Goal: Information Seeking & Learning: Compare options

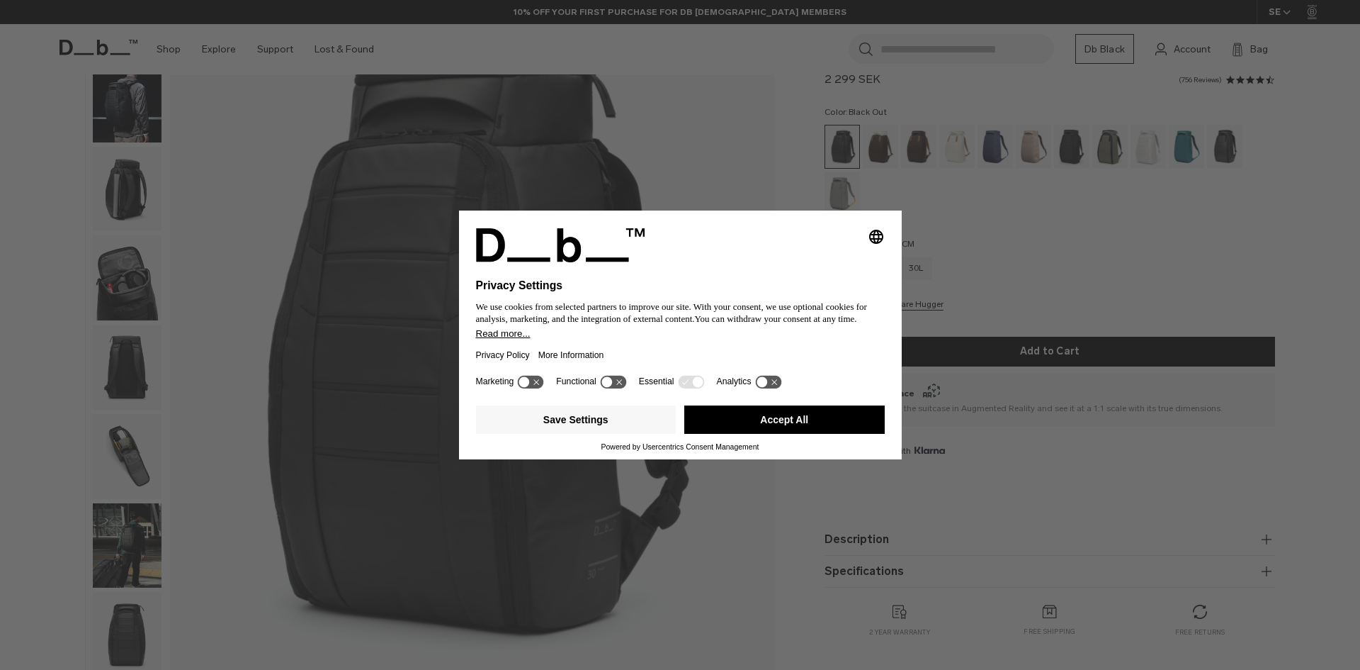
click at [792, 422] on button "Accept All" at bounding box center [784, 419] width 201 height 28
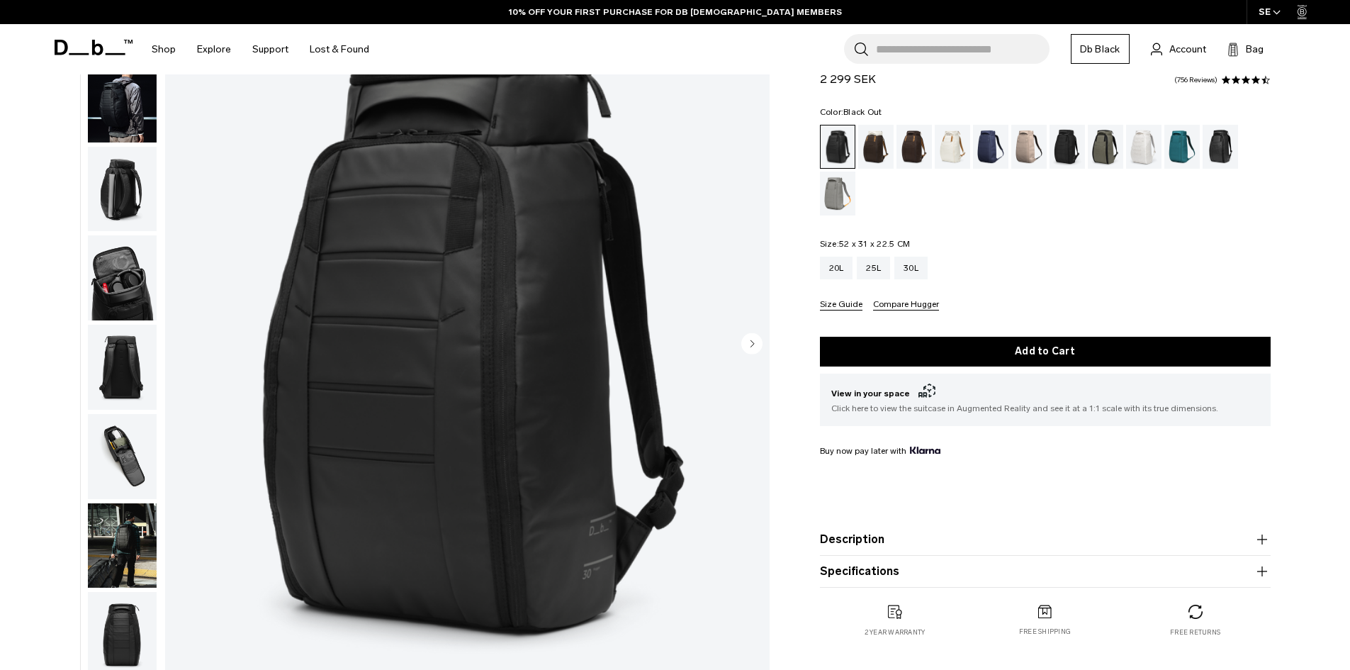
click at [883, 541] on button "Description" at bounding box center [1045, 539] width 451 height 17
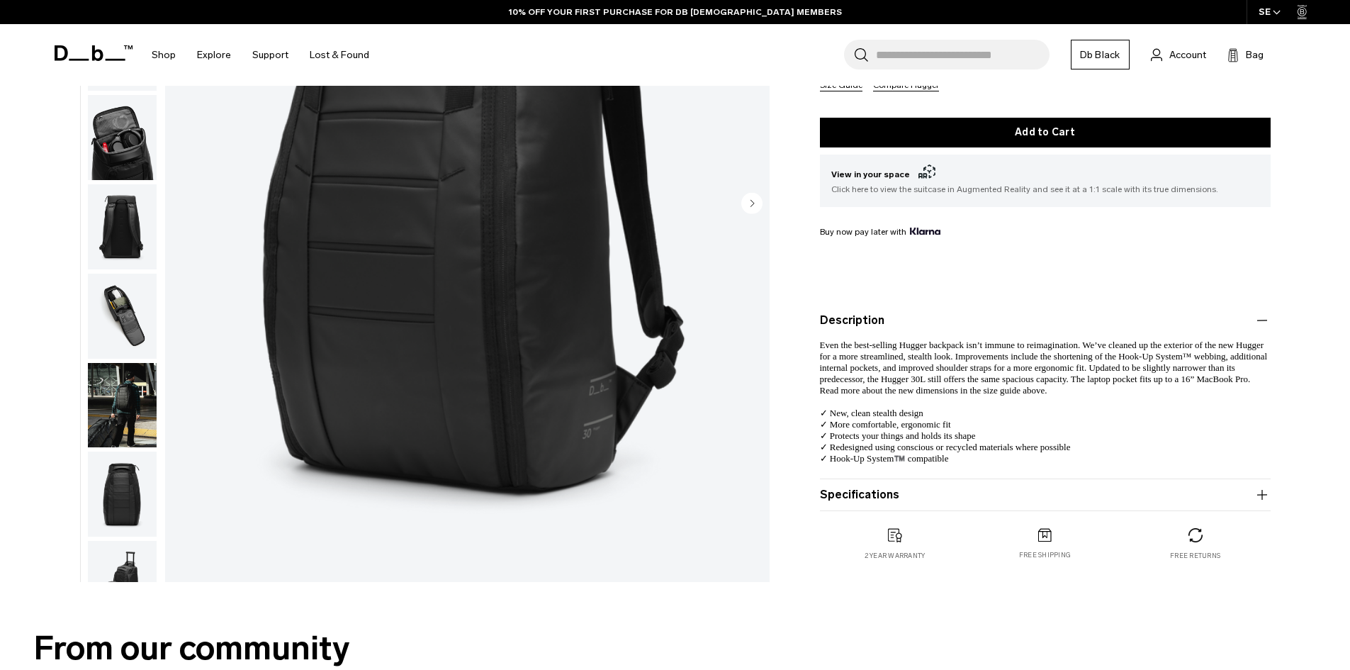
scroll to position [270, 0]
click at [879, 500] on button "Specifications" at bounding box center [1045, 493] width 451 height 17
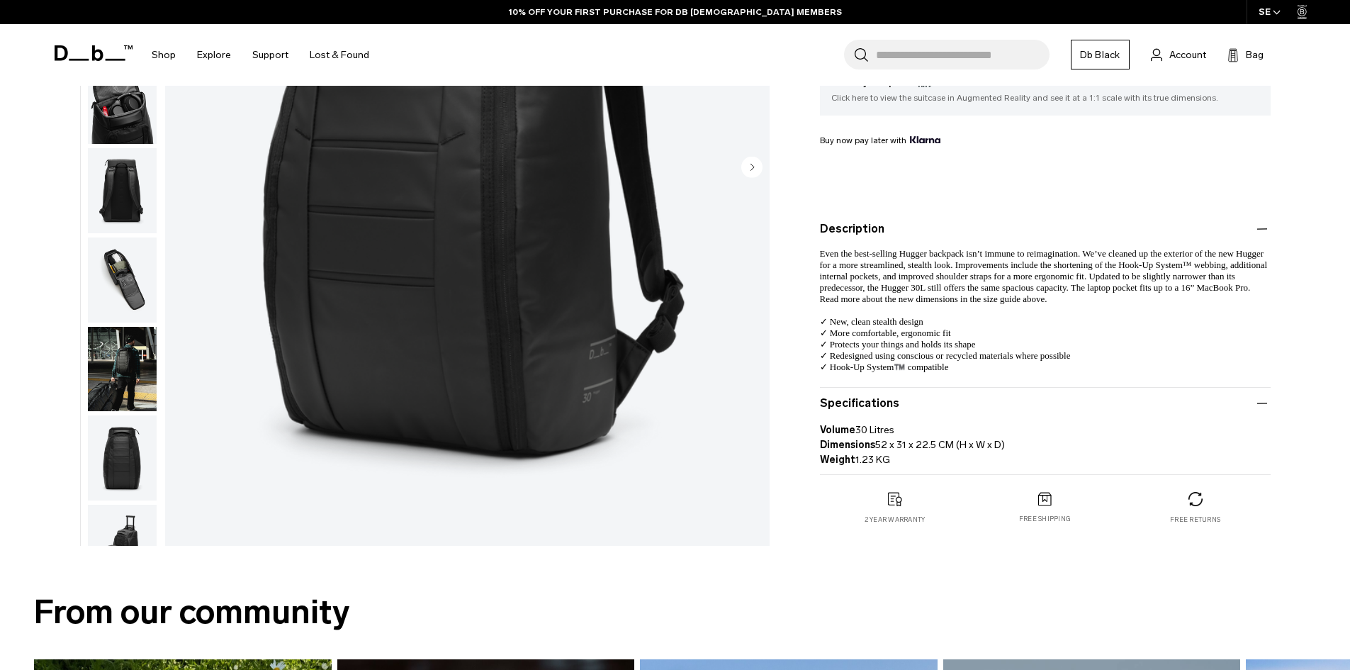
scroll to position [362, 0]
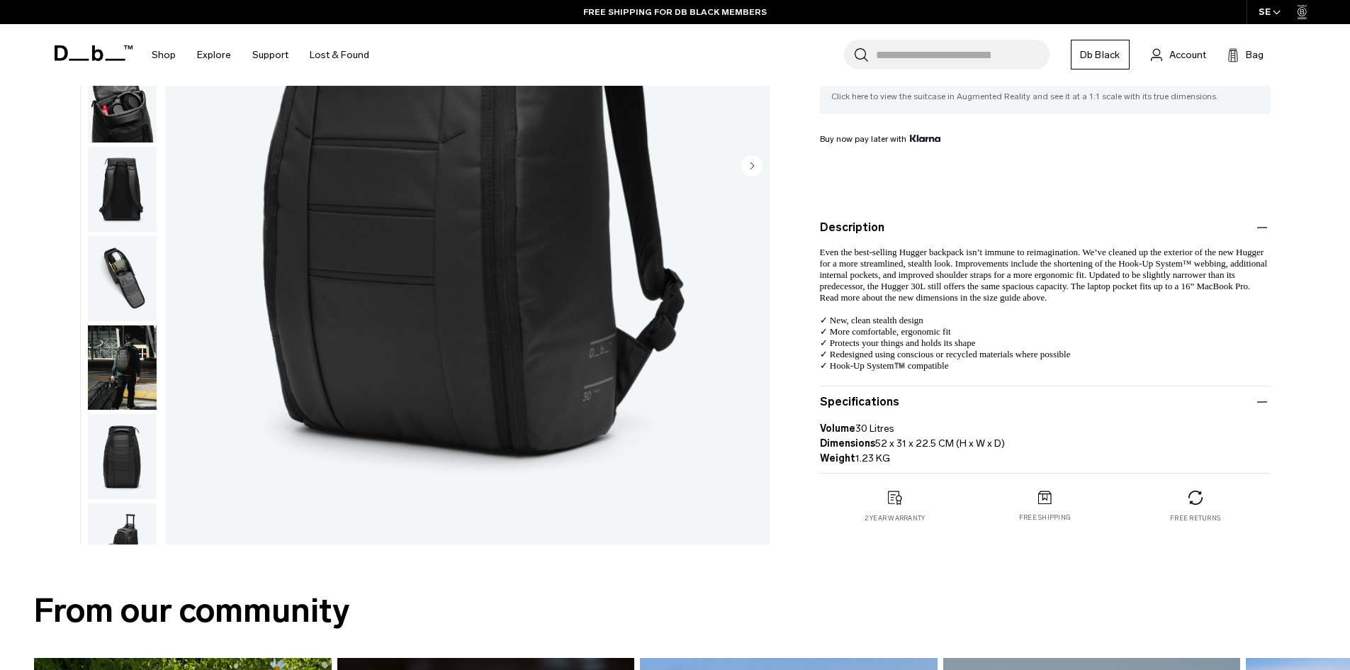
click at [883, 430] on p "Volume 30 Litres Dimensions 52 x 31 x 22.5 CM (H x W x D) Weight 1.23 KG" at bounding box center [1045, 437] width 451 height 55
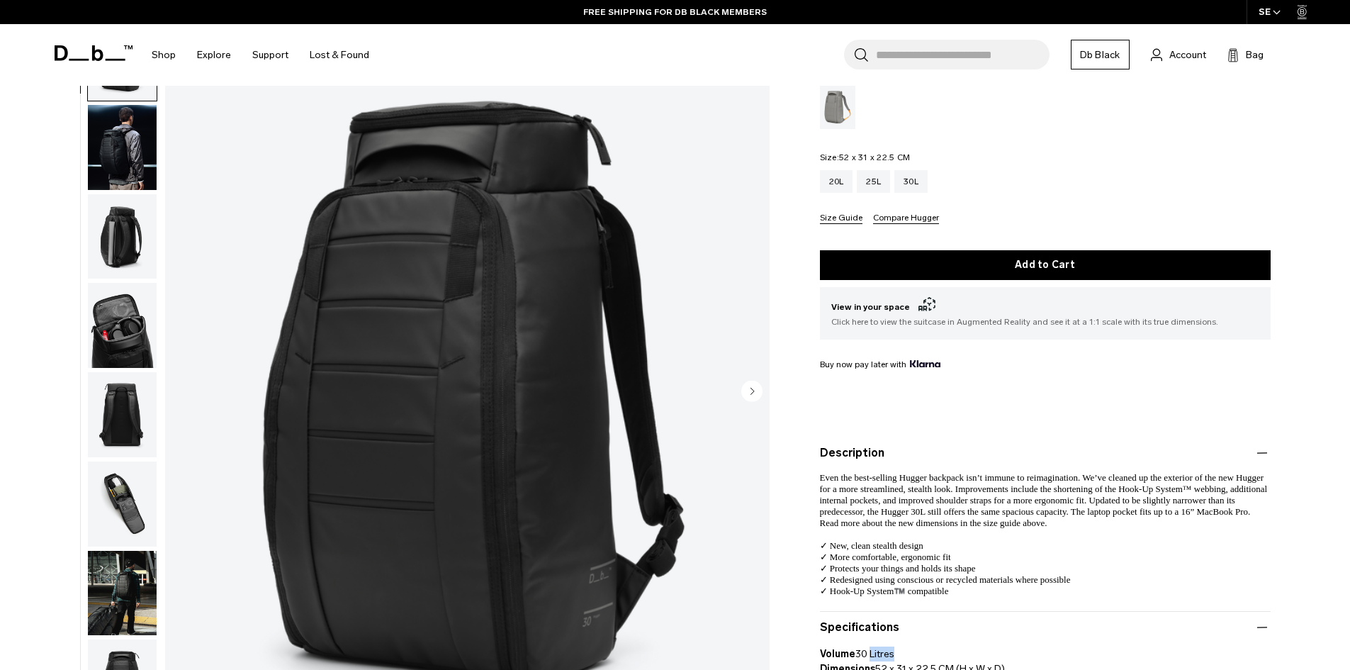
scroll to position [136, 0]
click at [873, 183] on div "25L" at bounding box center [873, 182] width 33 height 23
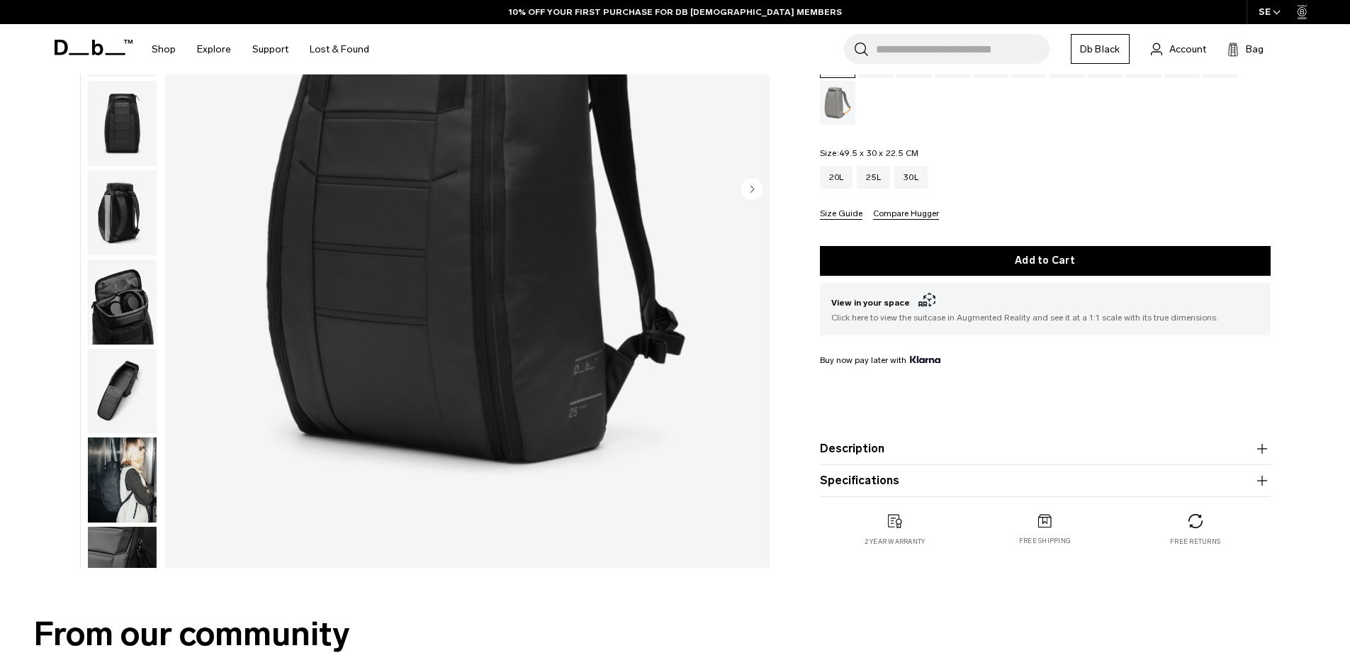
click at [863, 475] on button "Specifications" at bounding box center [1045, 480] width 451 height 17
